Goal: Communication & Community: Answer question/provide support

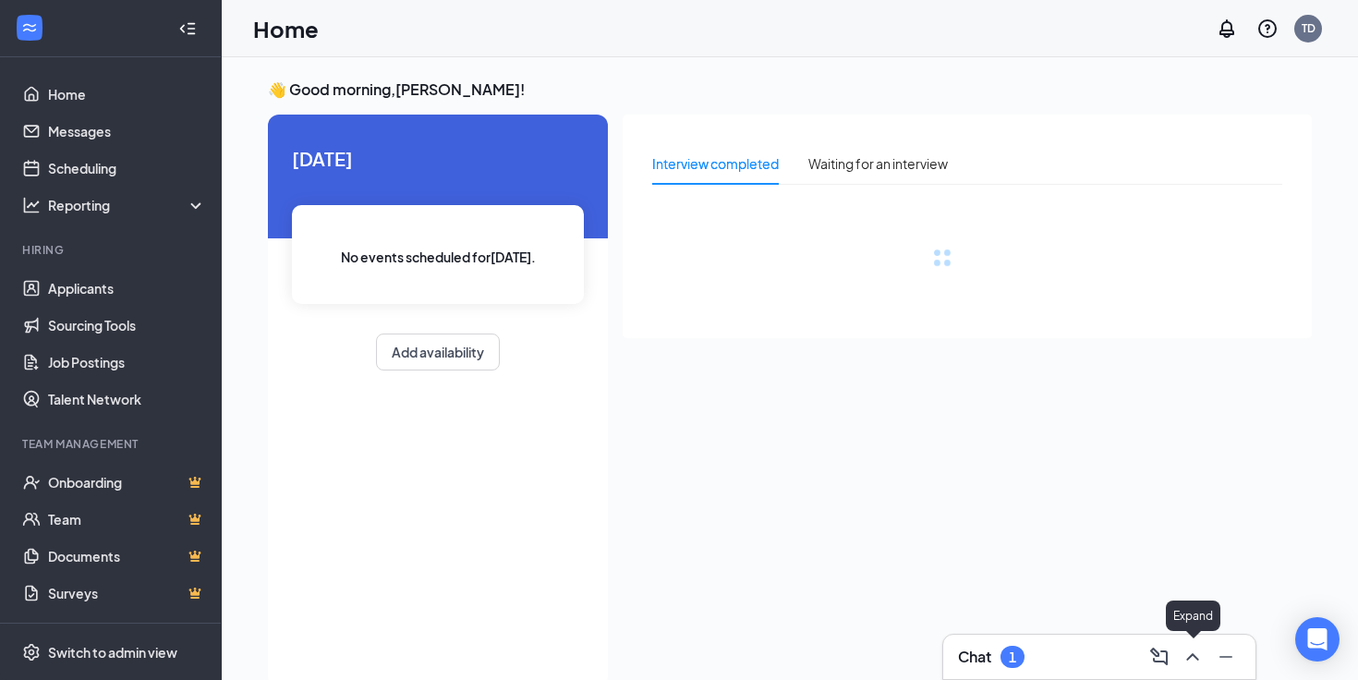
click at [1179, 653] on button at bounding box center [1193, 657] width 30 height 30
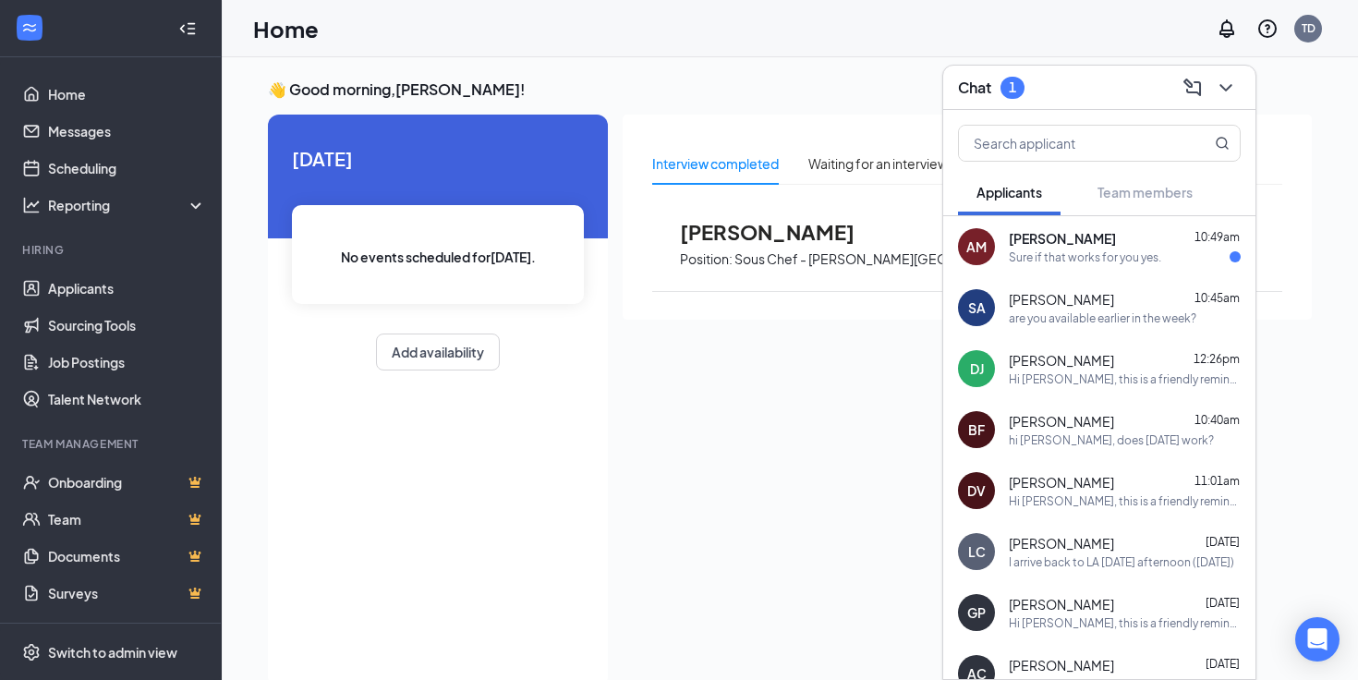
click at [1048, 267] on div "AM [PERSON_NAME] 10:49am Sure if that works for you yes." at bounding box center [1099, 246] width 312 height 61
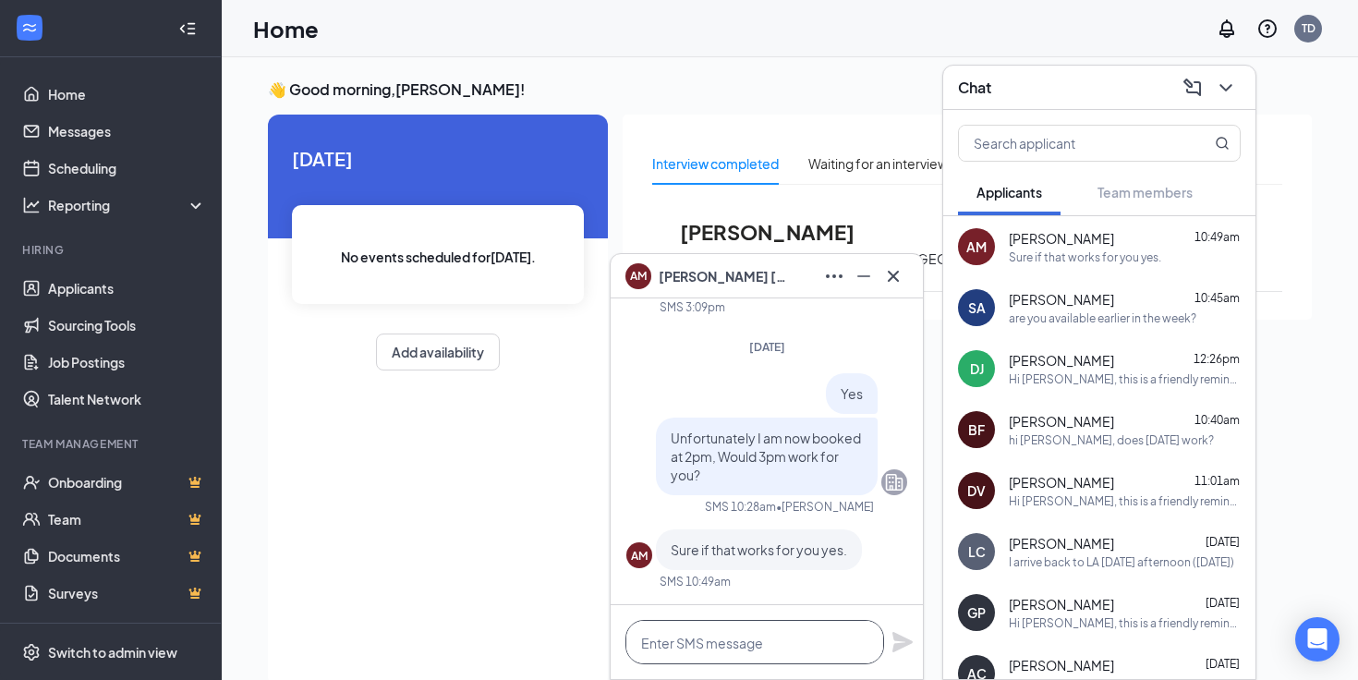
click at [698, 649] on textarea at bounding box center [754, 642] width 259 height 44
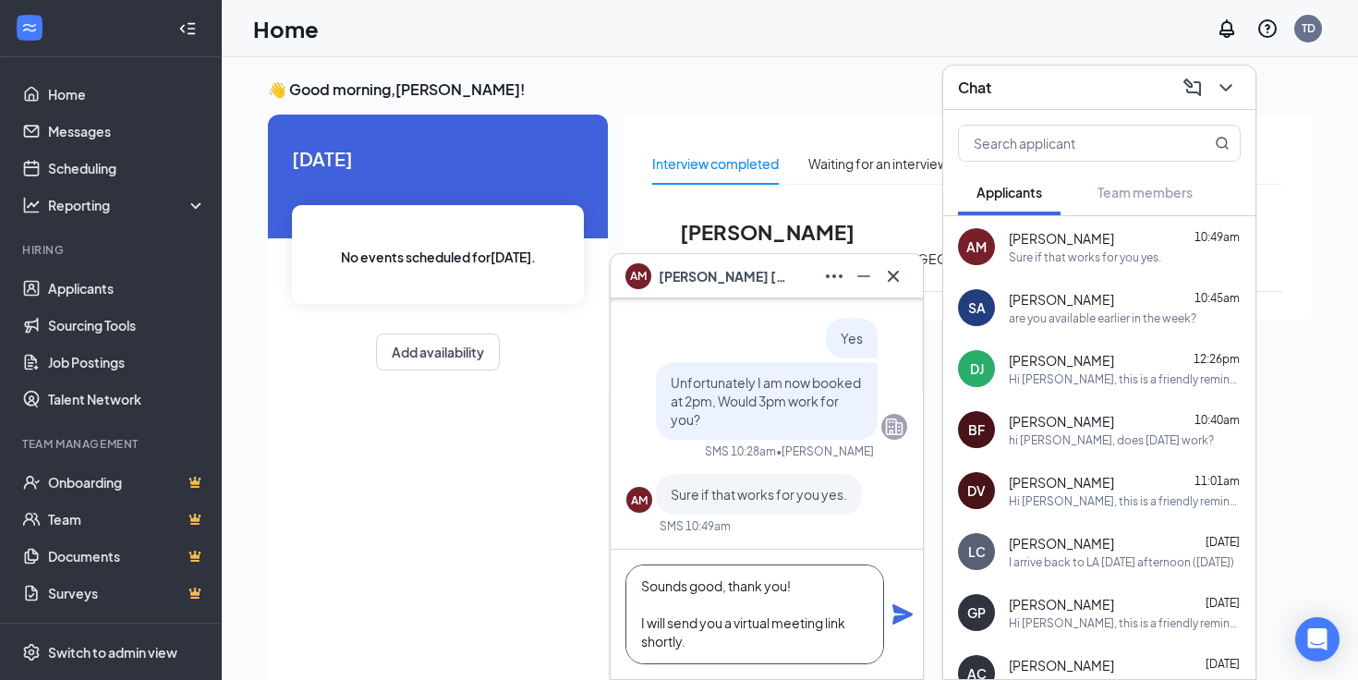
scroll to position [2, 0]
type textarea "Sounds good, thank you! I will send you a virtual meeting link shortly."
click at [907, 622] on icon "Plane" at bounding box center [902, 614] width 22 height 22
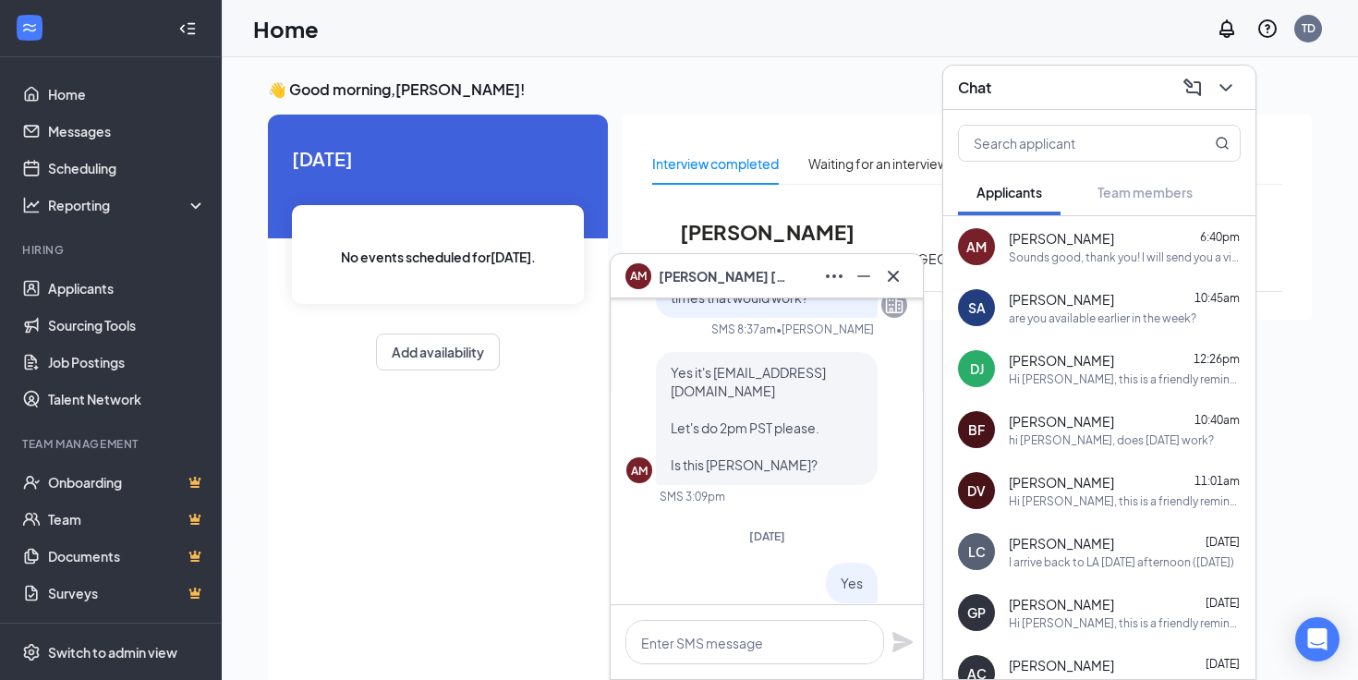
scroll to position [-456, 0]
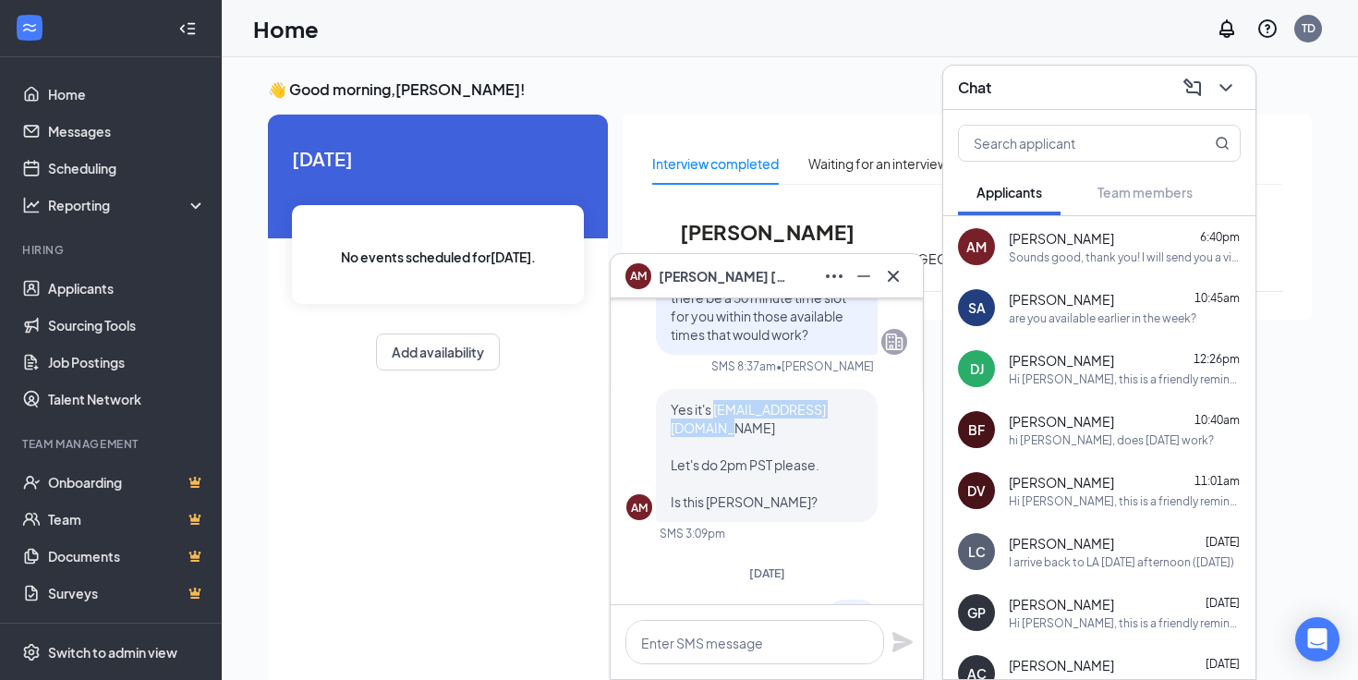
drag, startPoint x: 842, startPoint y: 429, endPoint x: 673, endPoint y: 429, distance: 169.0
click at [673, 429] on p "Yes it's [EMAIL_ADDRESS][DOMAIN_NAME] Let's do 2pm PST please. Is this [PERSON_…" at bounding box center [766, 455] width 192 height 111
copy span "[EMAIL_ADDRESS][DOMAIN_NAME]"
click at [1226, 94] on icon "ChevronDown" at bounding box center [1225, 88] width 22 height 22
